Goal: Information Seeking & Learning: Check status

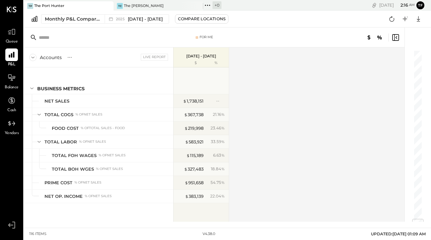
scroll to position [1425, 0]
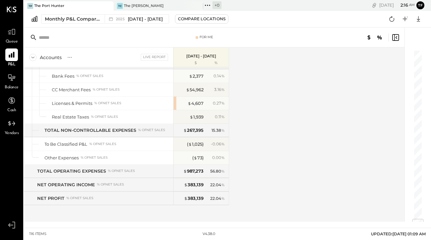
click at [66, 7] on div "TP The Port Hunter" at bounding box center [64, 6] width 80 height 6
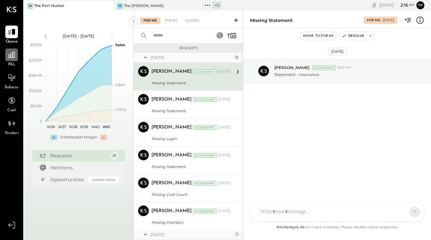
click at [11, 59] on icon at bounding box center [11, 54] width 9 height 9
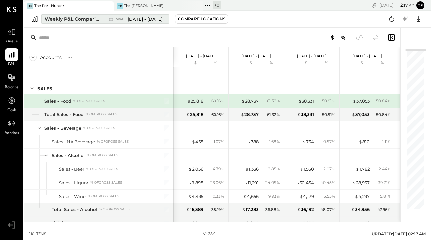
click at [148, 22] on div "W40 [DATE] - [DATE]" at bounding box center [135, 19] width 61 height 9
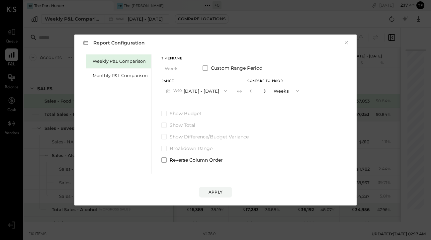
click at [265, 92] on icon "button" at bounding box center [265, 91] width 2 height 4
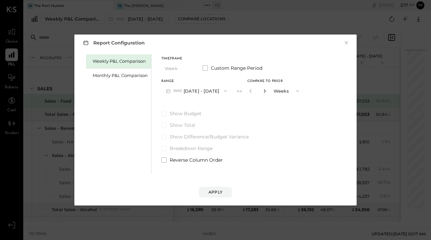
click at [265, 92] on icon "button" at bounding box center [265, 91] width 2 height 4
type input "**"
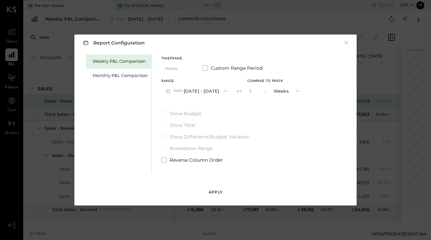
click at [213, 194] on div "Apply" at bounding box center [215, 192] width 14 height 6
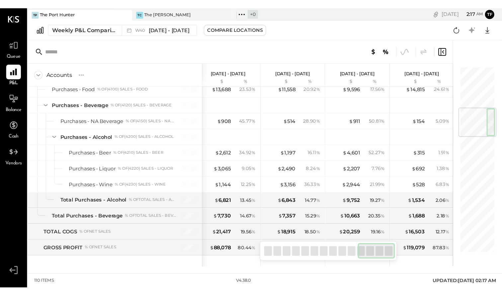
scroll to position [0, 489]
